Goal: Task Accomplishment & Management: Complete application form

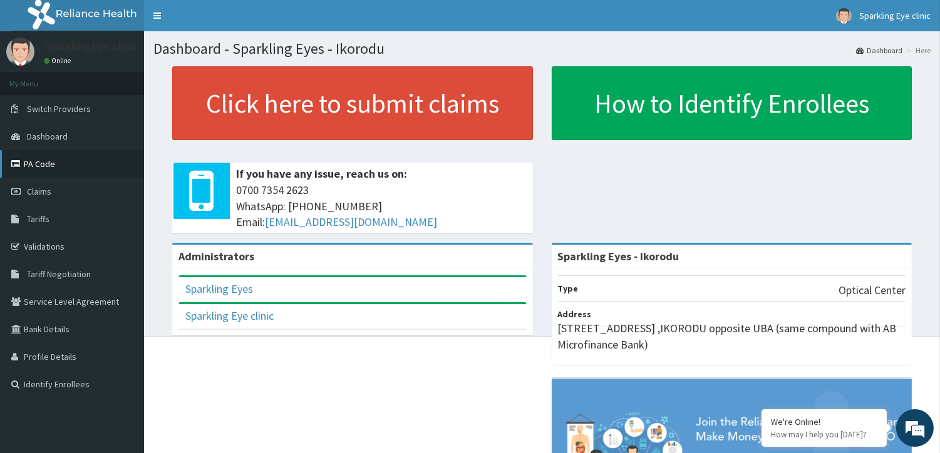
click at [44, 164] on link "PA Code" at bounding box center [72, 164] width 144 height 28
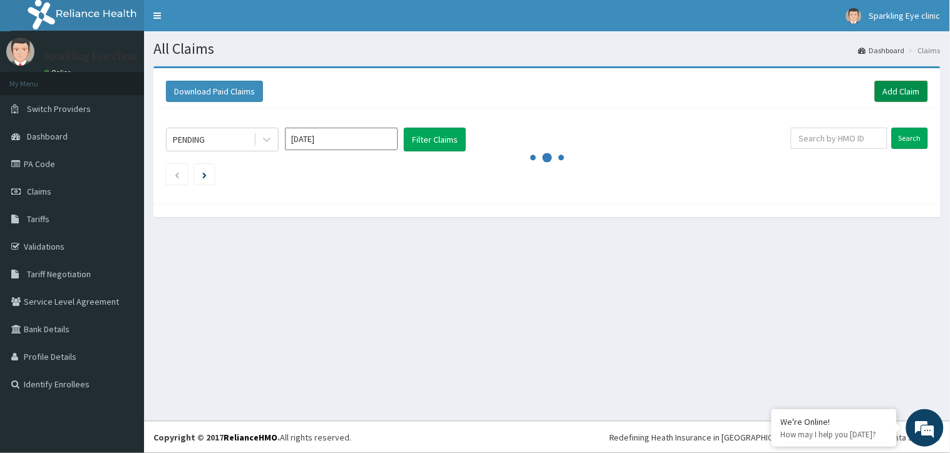
click at [893, 85] on link "Add Claim" at bounding box center [901, 91] width 53 height 21
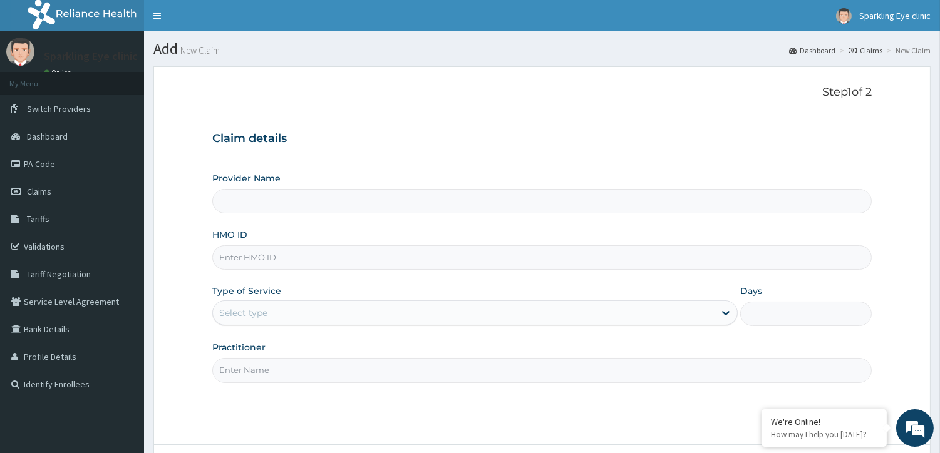
click at [561, 256] on input "HMO ID" at bounding box center [541, 257] width 659 height 24
type input "Sparkling Eyes - Ikorodu"
type input "OHT/10559/A"
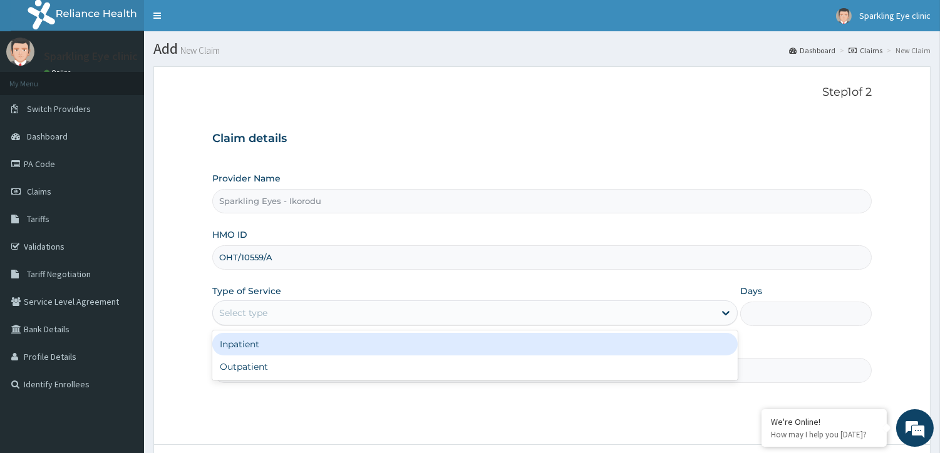
click at [607, 314] on div "Select type" at bounding box center [464, 313] width 502 height 20
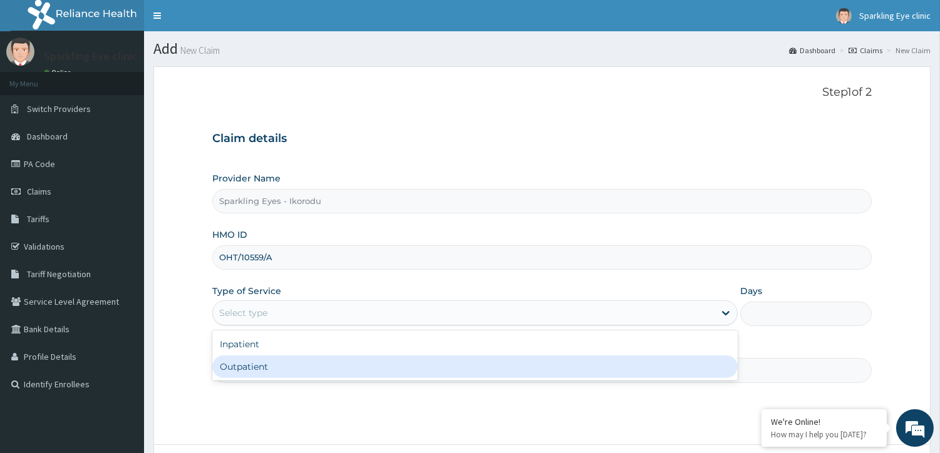
click at [584, 377] on div "Outpatient" at bounding box center [474, 367] width 525 height 23
type input "1"
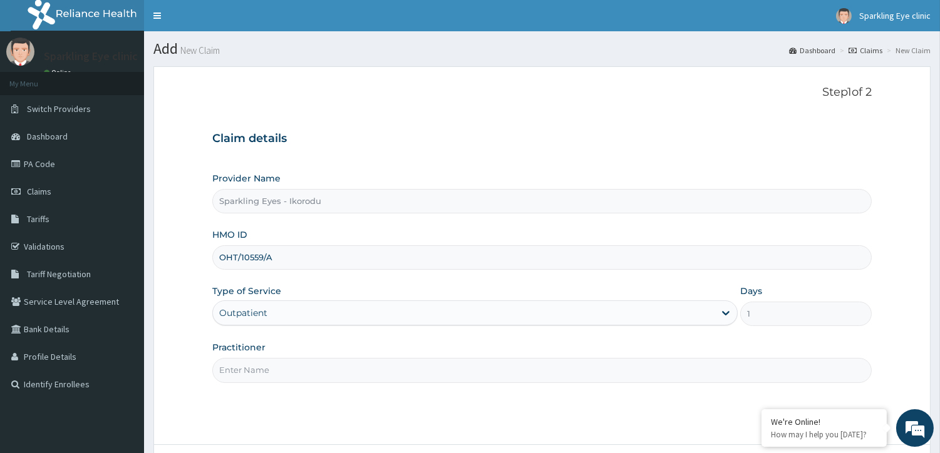
click at [621, 361] on input "Practitioner" at bounding box center [541, 370] width 659 height 24
type input "DR AMARACHI"
click at [592, 427] on form "Step 1 of 2 Claim details Provider Name Sparkling Eyes - Ikorodu HMO ID OHT/105…" at bounding box center [541, 291] width 777 height 450
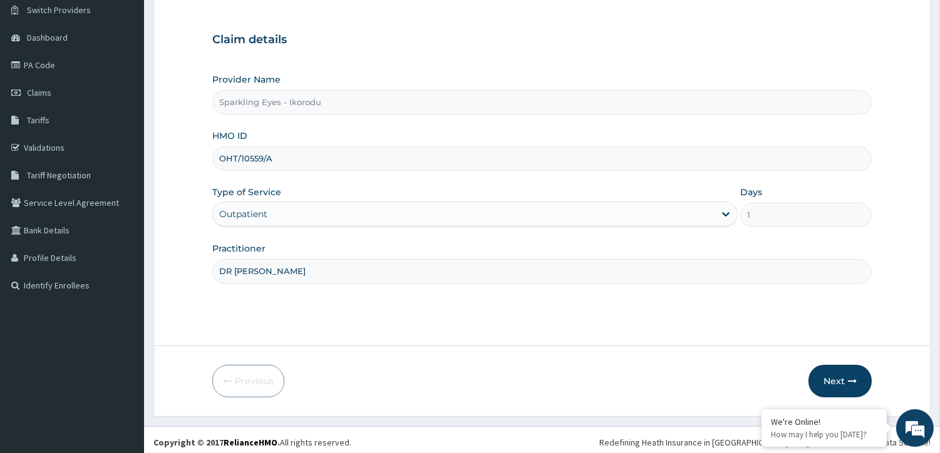
scroll to position [104, 0]
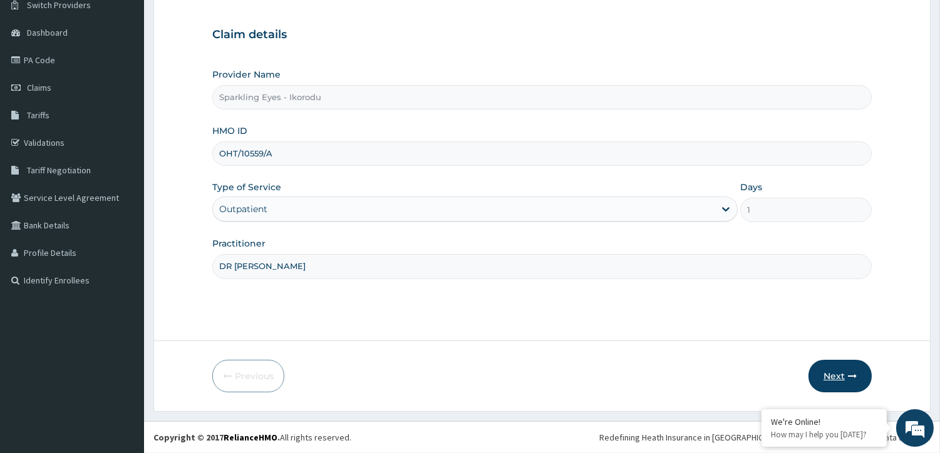
click at [836, 373] on button "Next" at bounding box center [839, 376] width 63 height 33
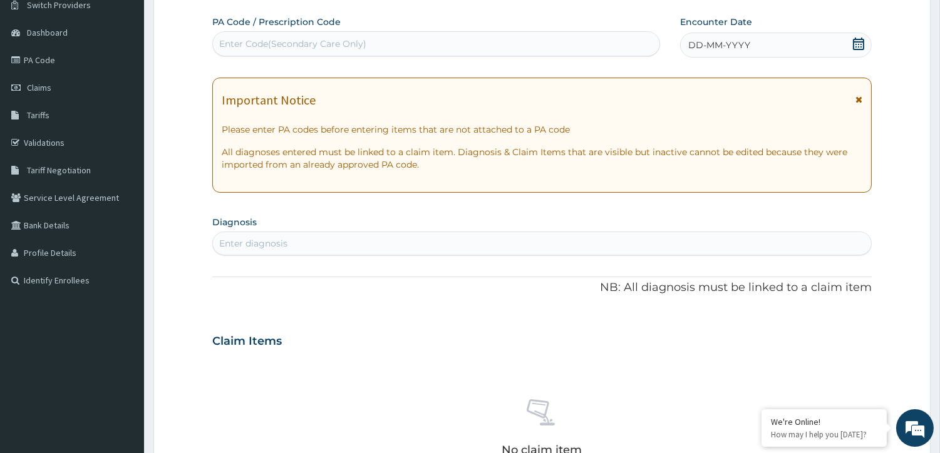
click at [420, 34] on div "Enter Code(Secondary Care Only)" at bounding box center [436, 44] width 447 height 20
paste input "PA/D8E4CB"
type input "PA/D8E4CB"
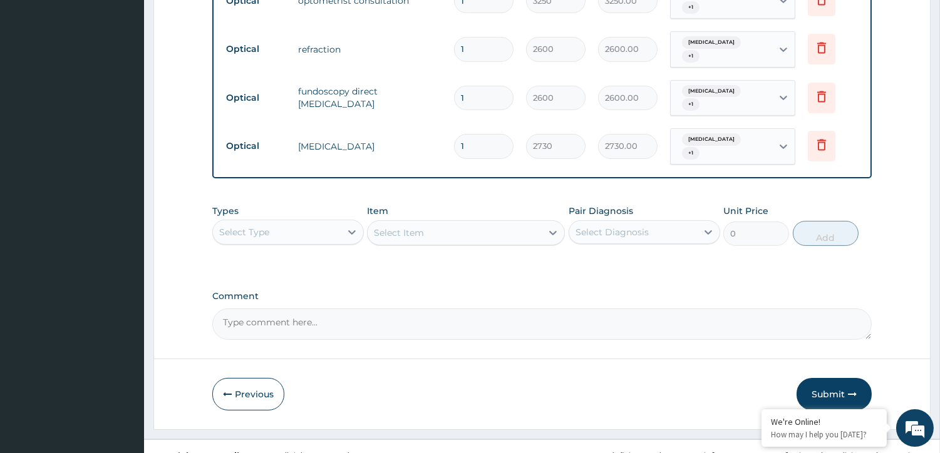
scroll to position [573, 0]
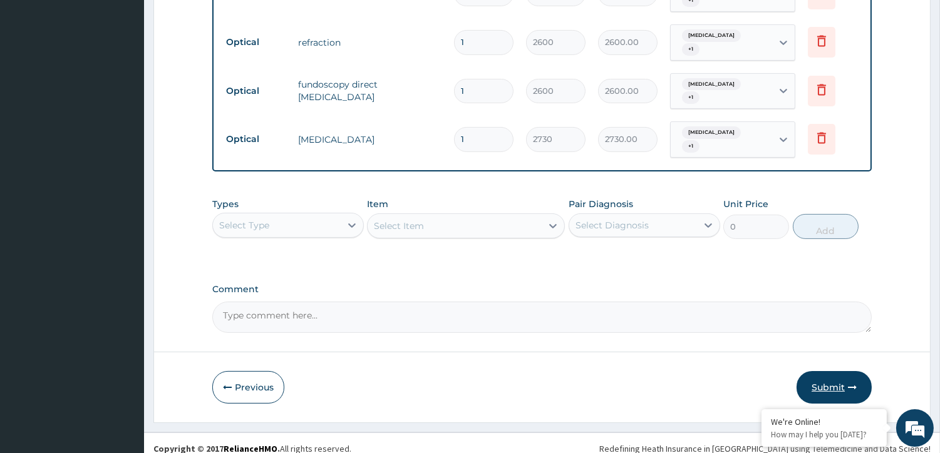
click at [842, 377] on button "Submit" at bounding box center [834, 387] width 75 height 33
